Goal: Navigation & Orientation: Find specific page/section

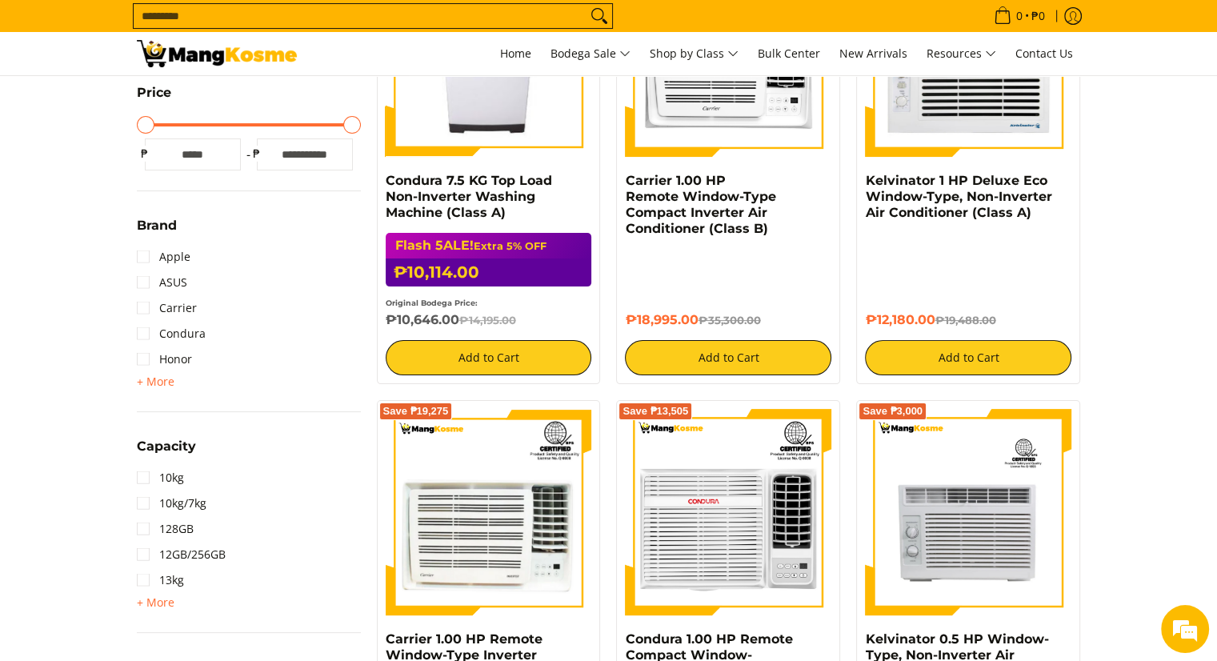
scroll to position [303, 0]
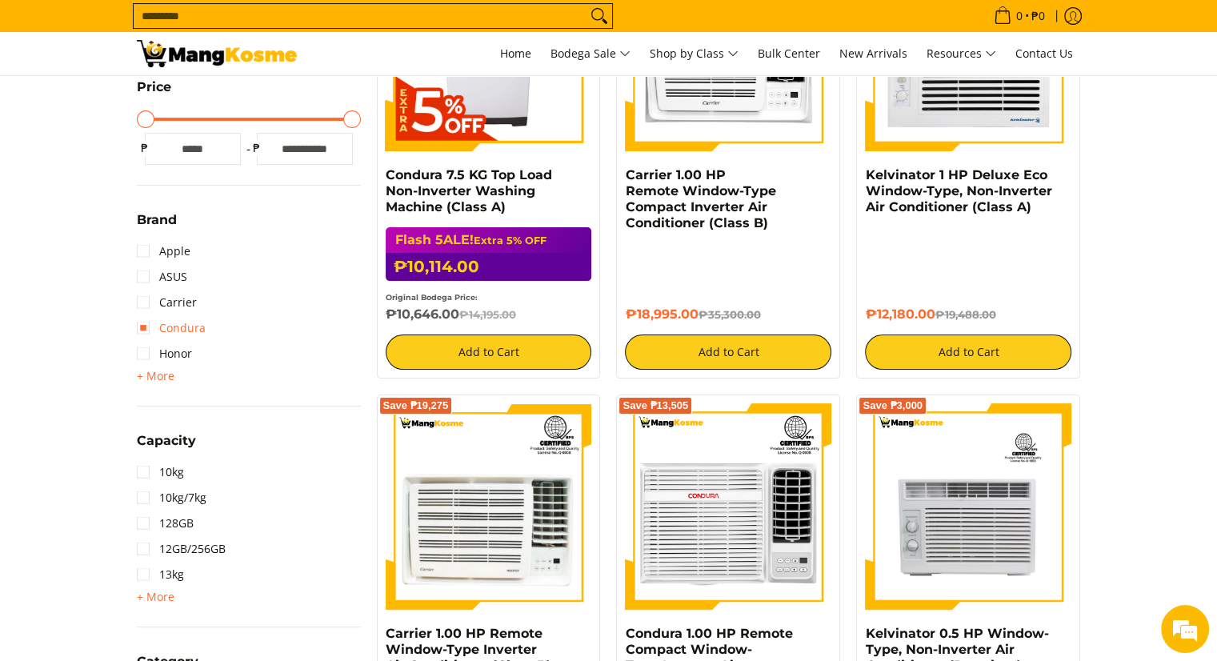
click at [174, 322] on link "Condura" at bounding box center [171, 328] width 69 height 26
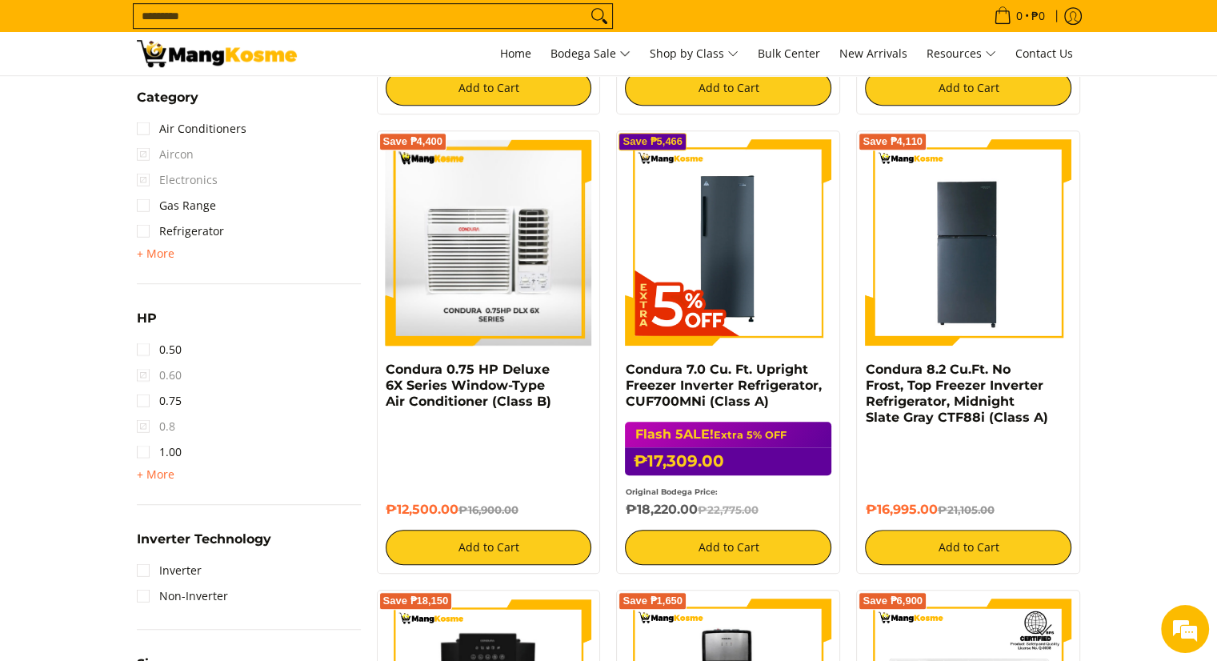
scroll to position [963, 0]
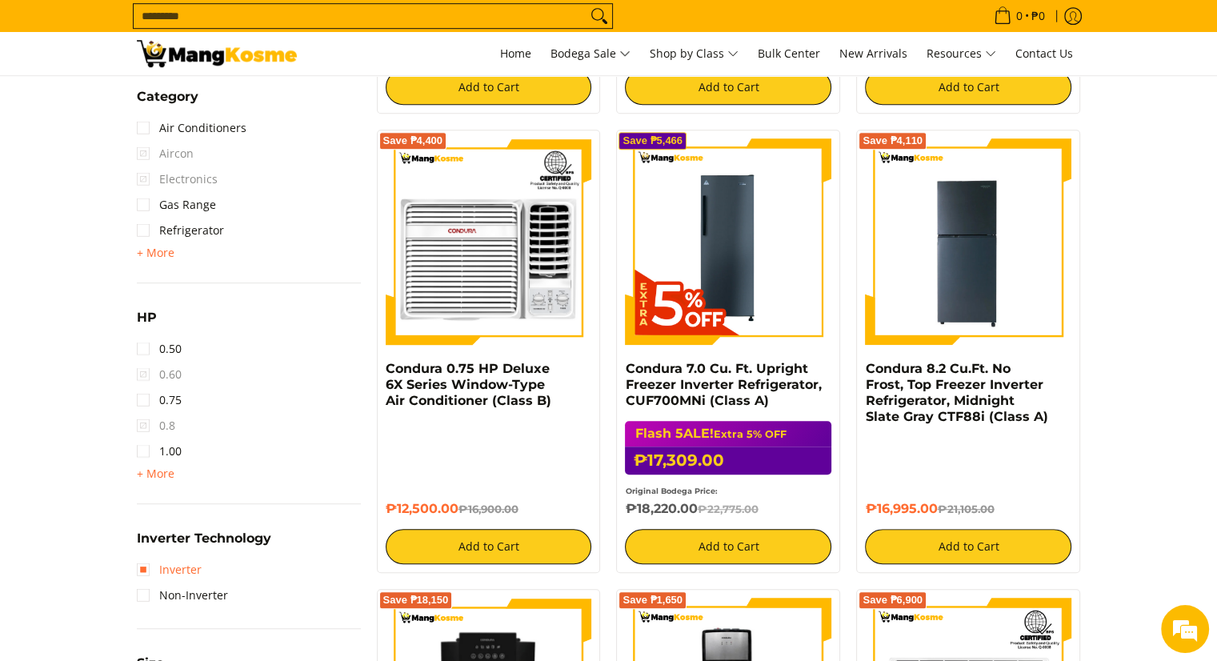
click at [181, 566] on link "Inverter" at bounding box center [169, 570] width 65 height 26
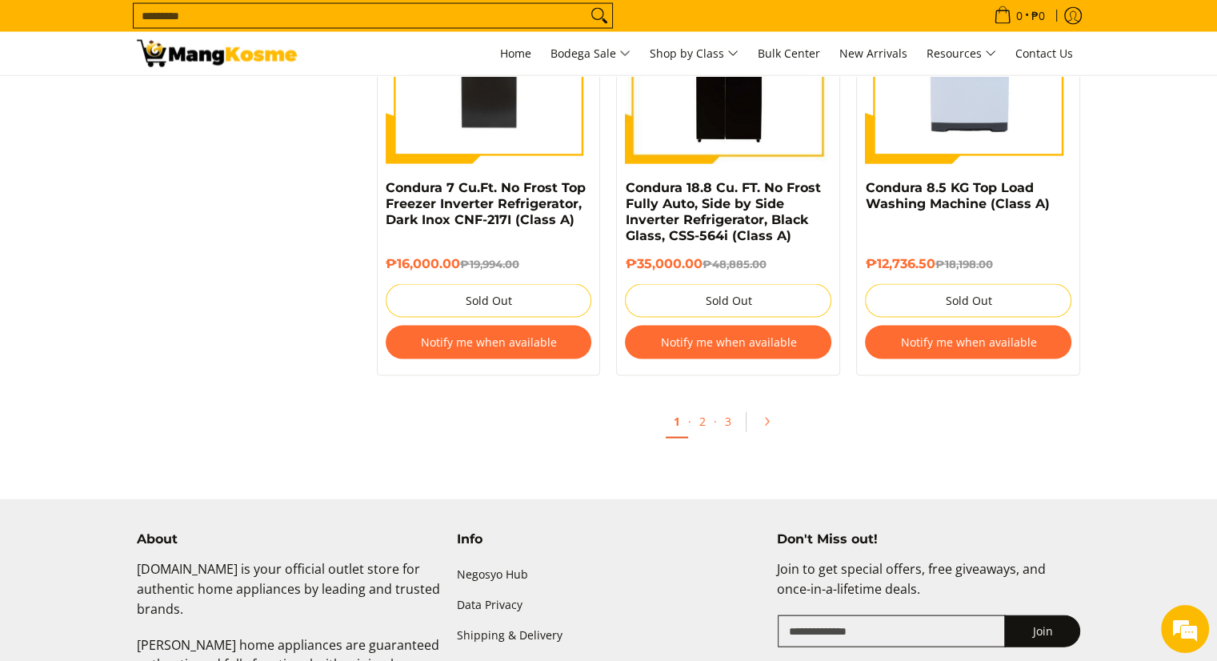
scroll to position [3345, 0]
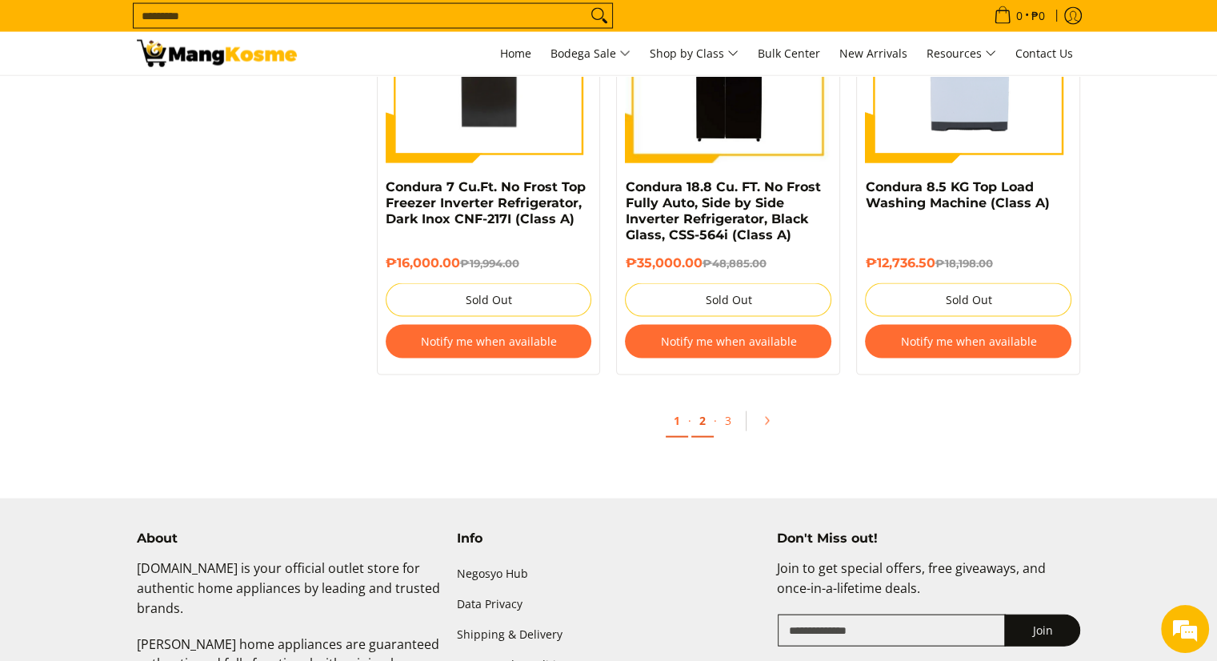
click at [701, 430] on link "2" at bounding box center [702, 421] width 22 height 33
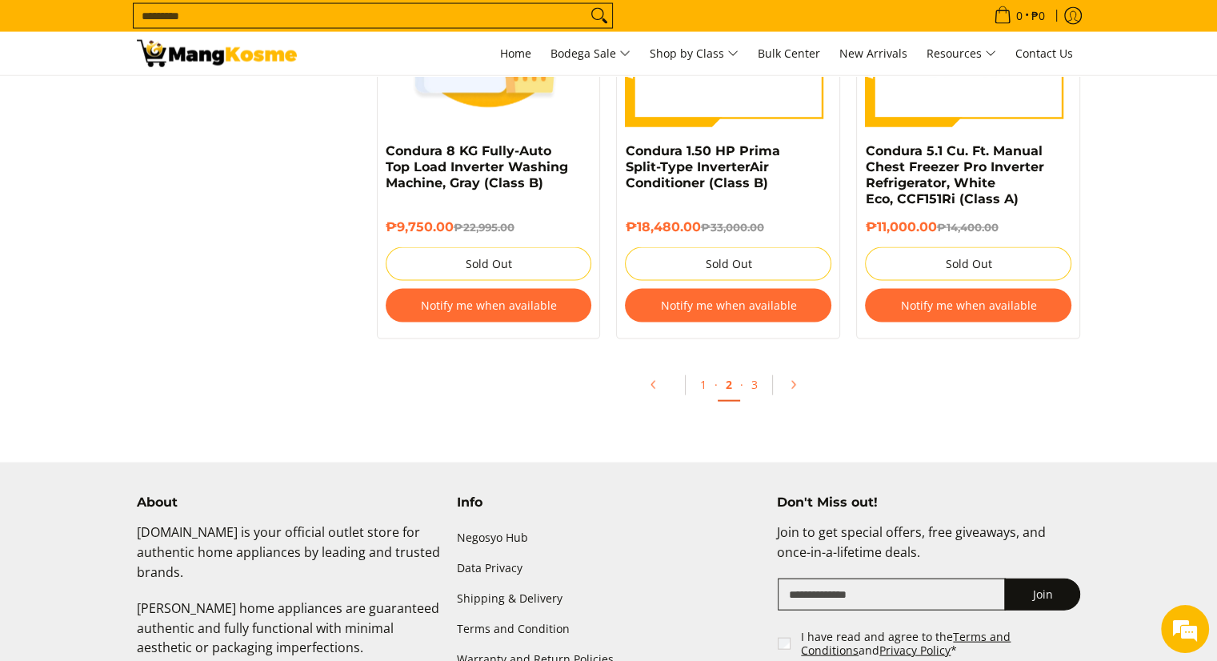
scroll to position [3434, 0]
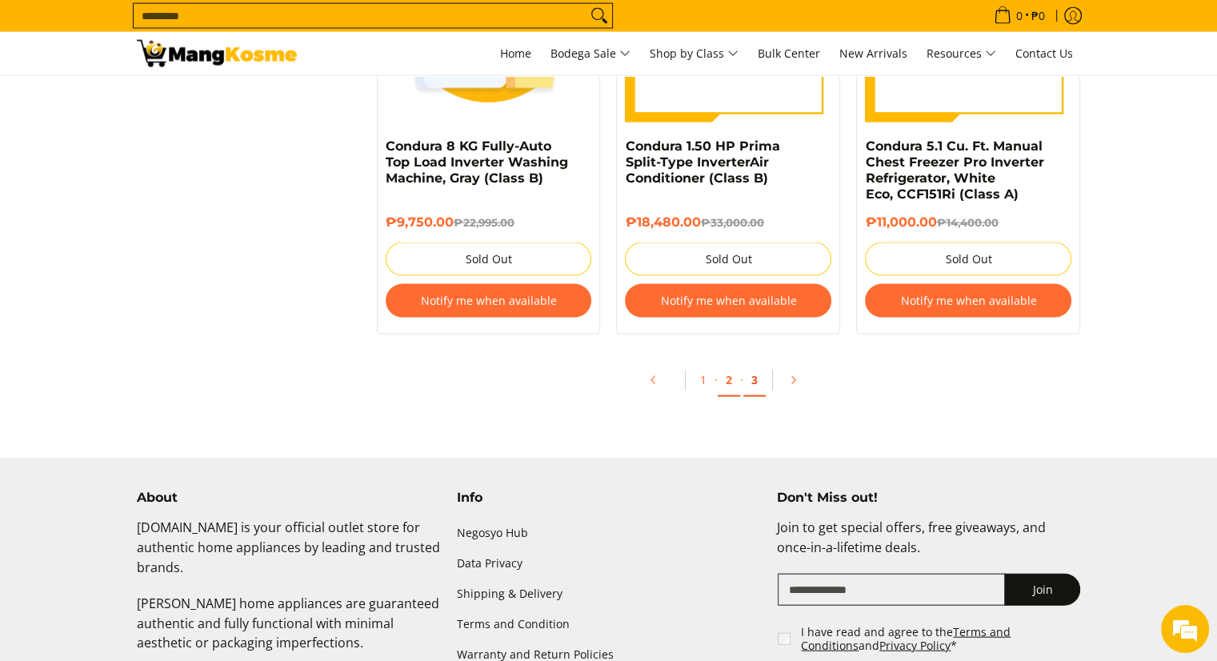
click at [748, 370] on link "3" at bounding box center [754, 380] width 22 height 33
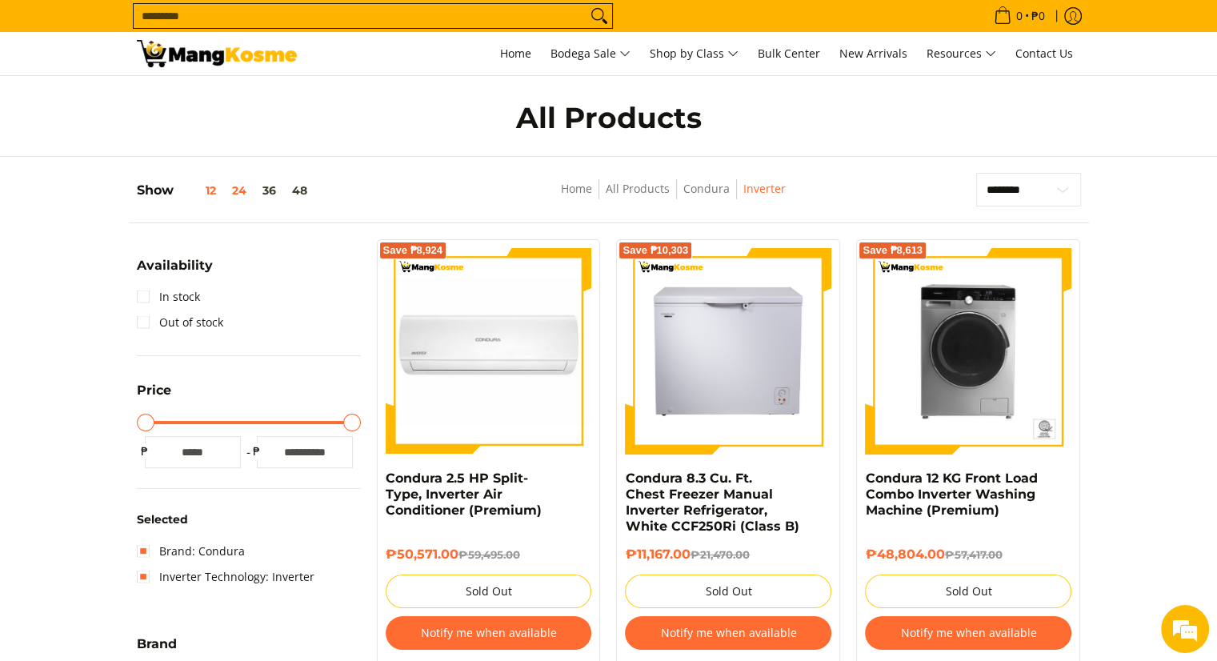
click at [210, 192] on button "12" at bounding box center [199, 190] width 50 height 13
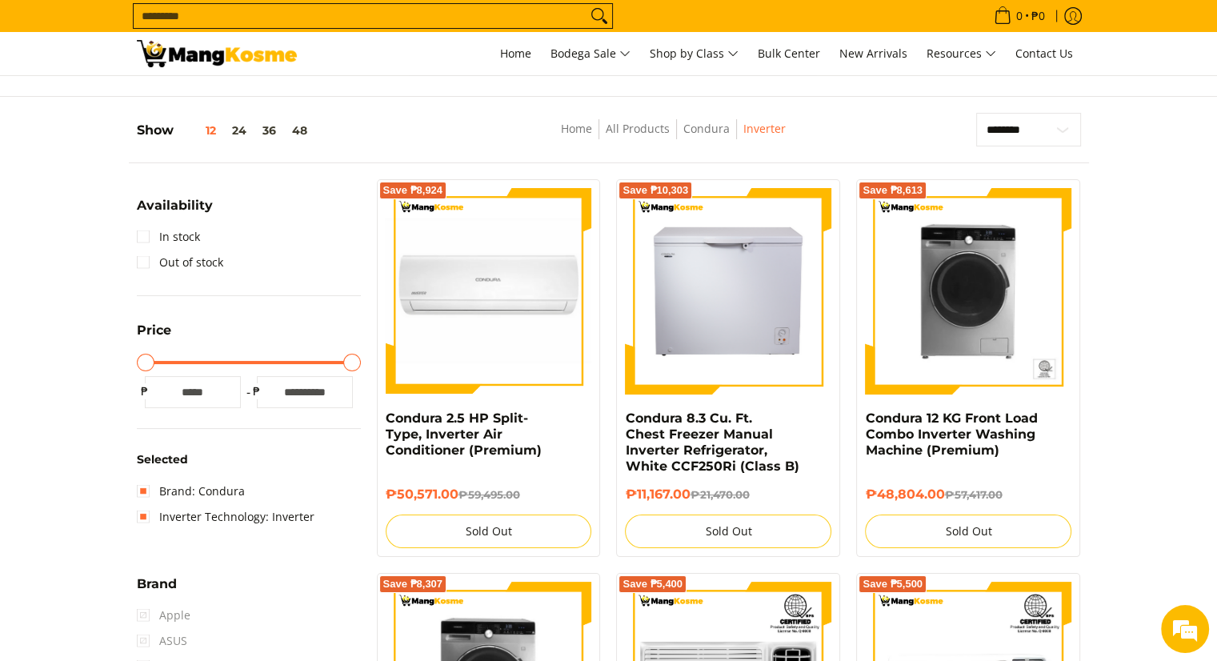
scroll to position [96, 0]
